Goal: Find specific page/section: Find specific page/section

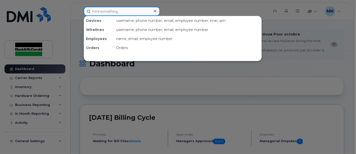
click at [114, 9] on input at bounding box center [122, 11] width 76 height 9
paste input "[PERSON_NAME]"
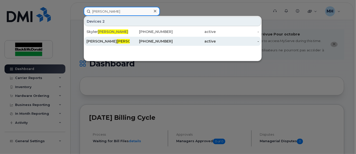
type input "[PERSON_NAME]"
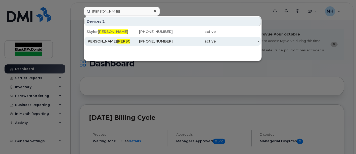
click at [117, 41] on span "[PERSON_NAME]" at bounding box center [132, 41] width 30 height 5
